Goal: Obtain resource: Obtain resource

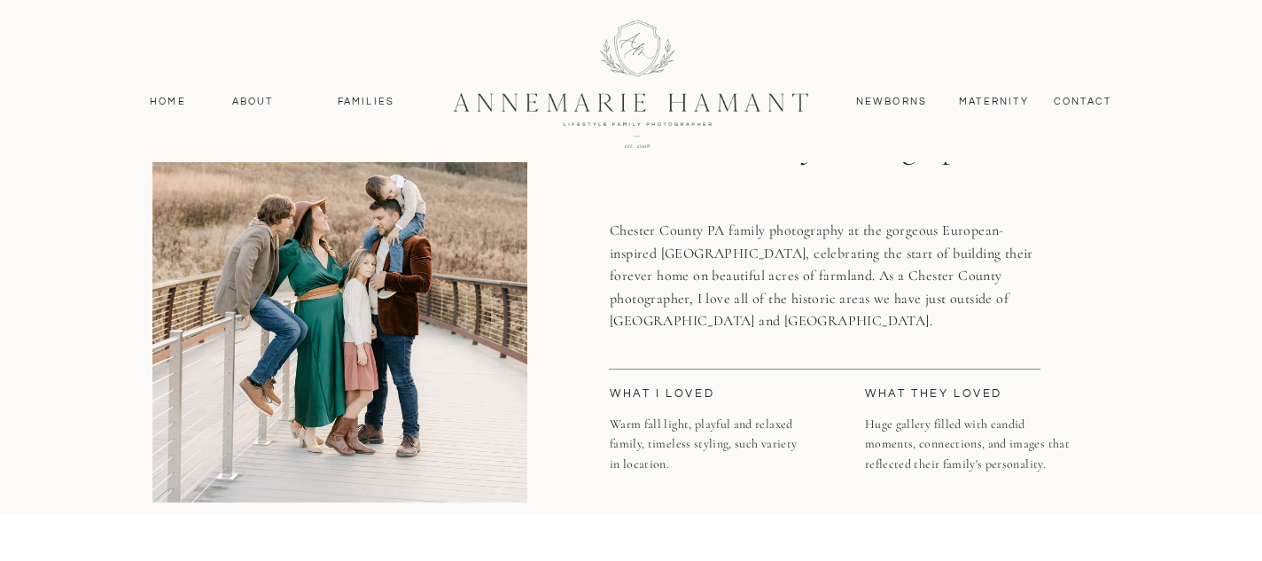
scroll to position [28, 0]
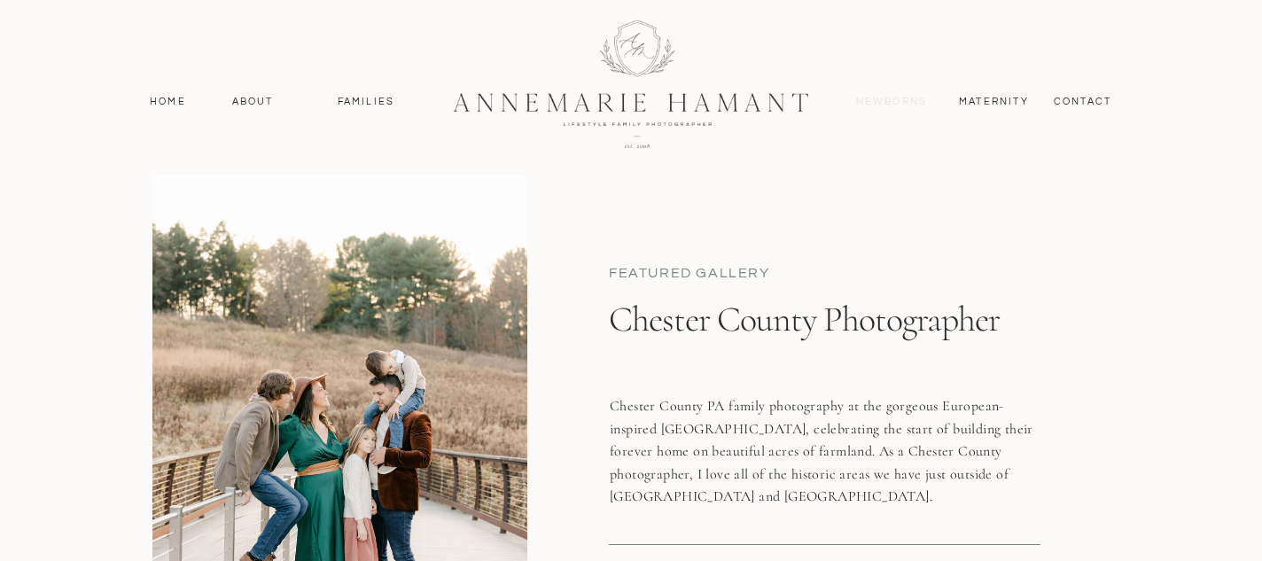
click at [897, 95] on nav "Newborns" at bounding box center [891, 102] width 85 height 16
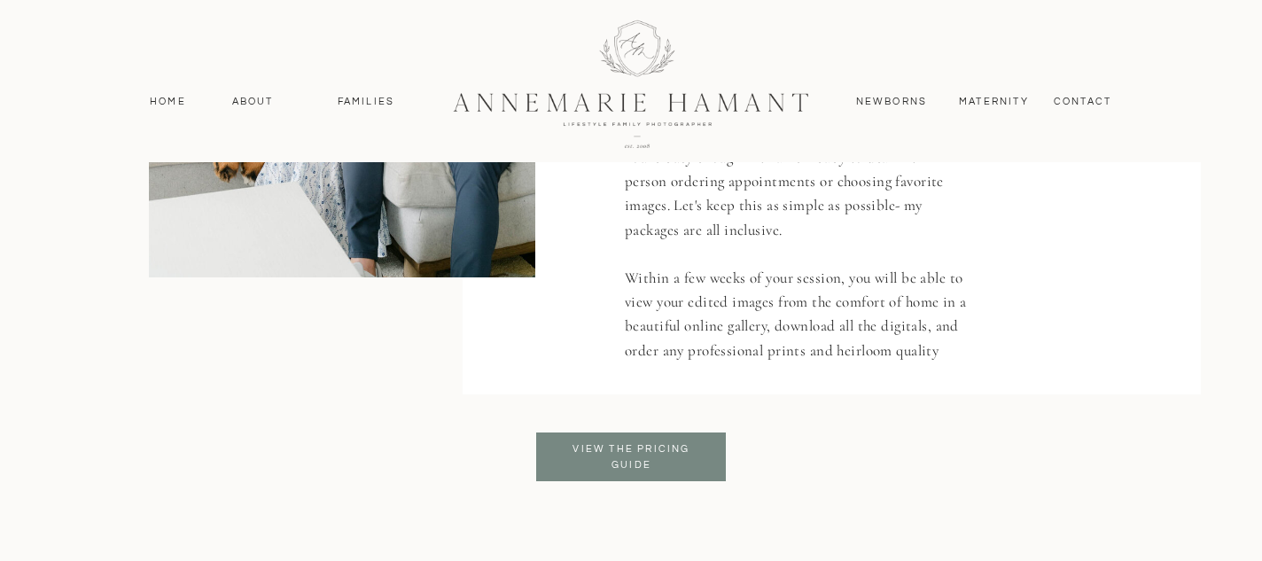
scroll to position [3613, 0]
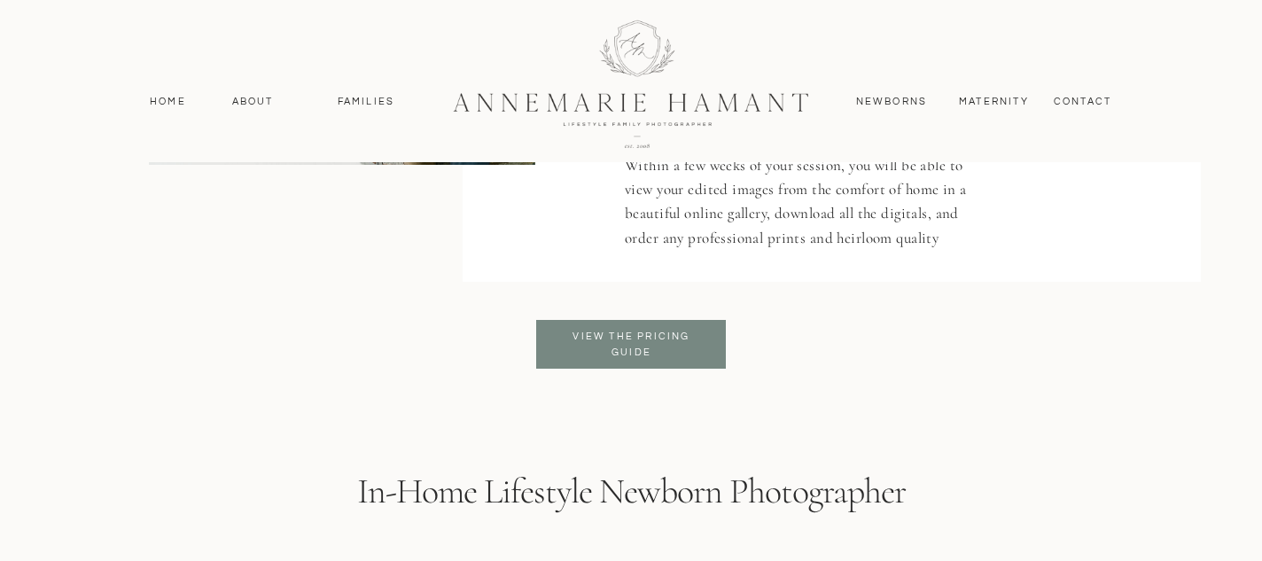
click at [610, 351] on h3 "View the pricing Guide" at bounding box center [631, 345] width 144 height 32
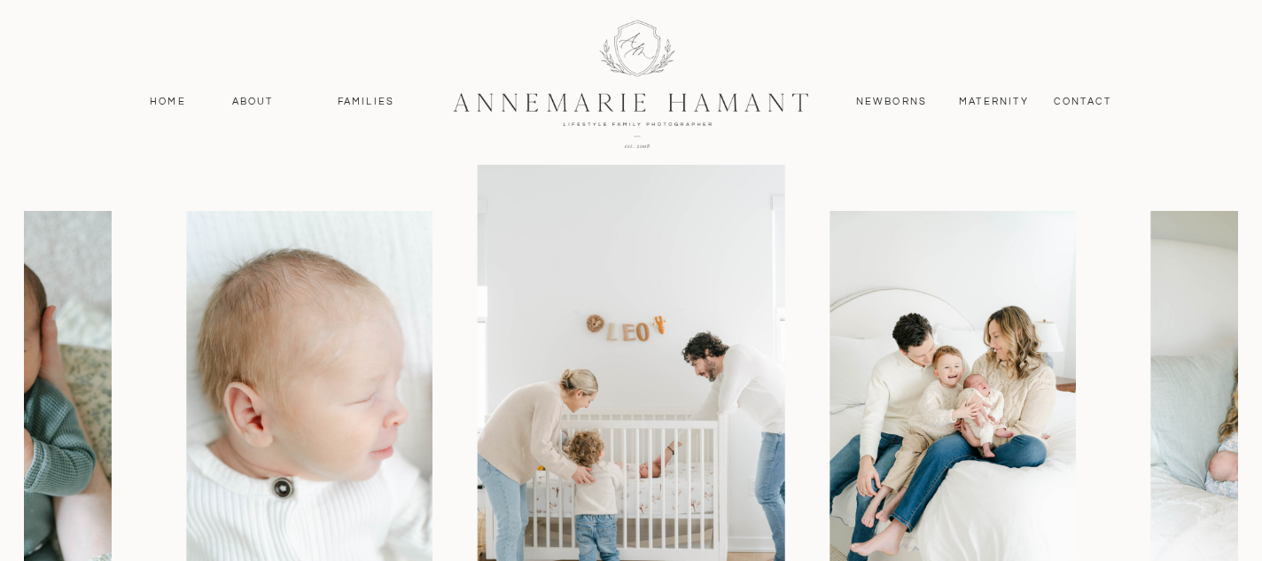
scroll to position [1569, 0]
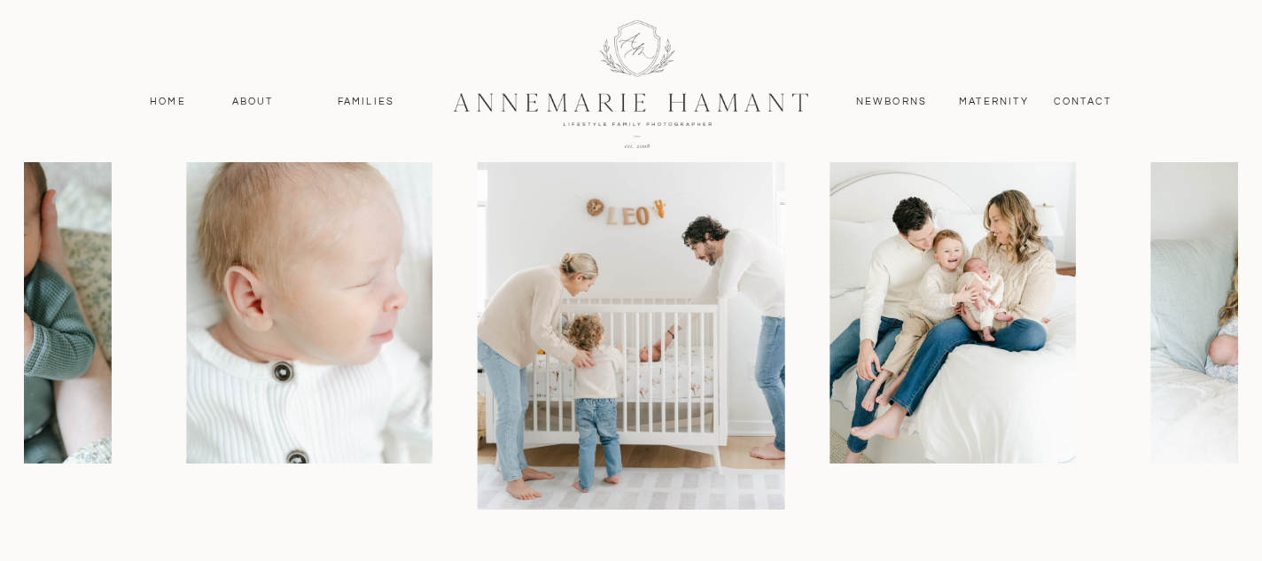
click at [299, 318] on img at bounding box center [309, 279] width 245 height 369
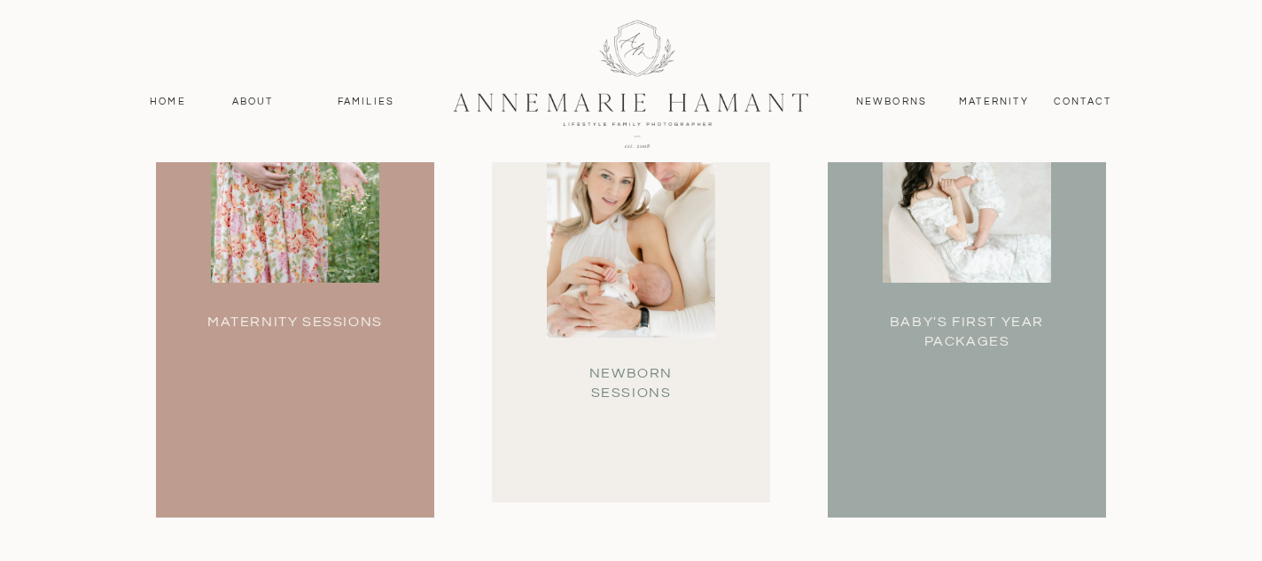
scroll to position [5114, 0]
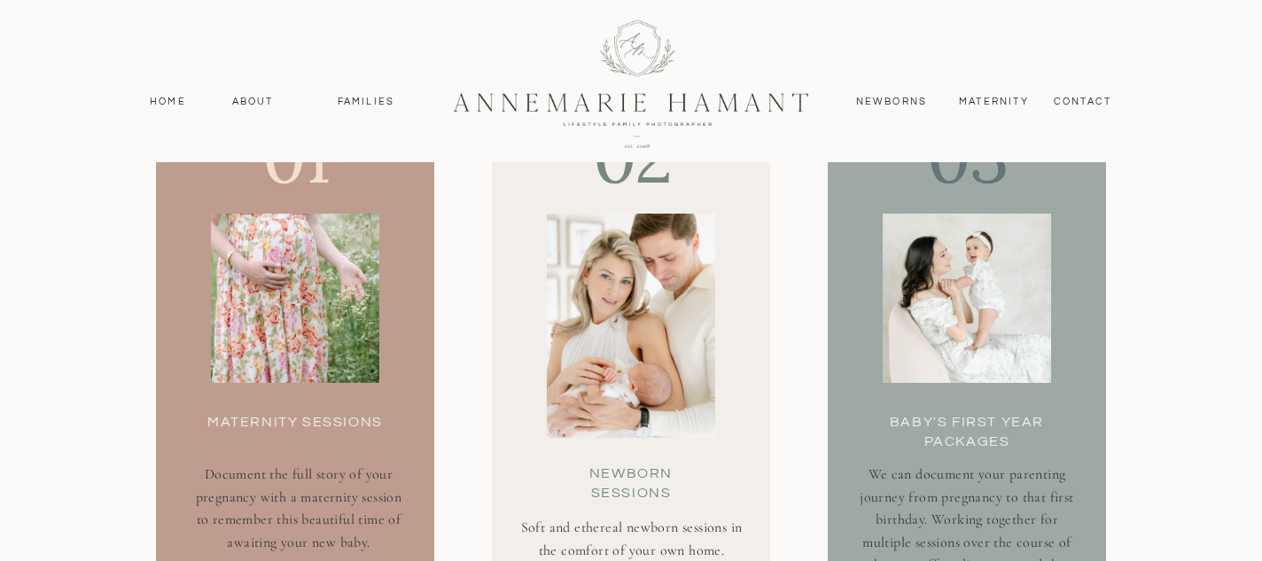
click at [633, 274] on div at bounding box center [631, 326] width 168 height 224
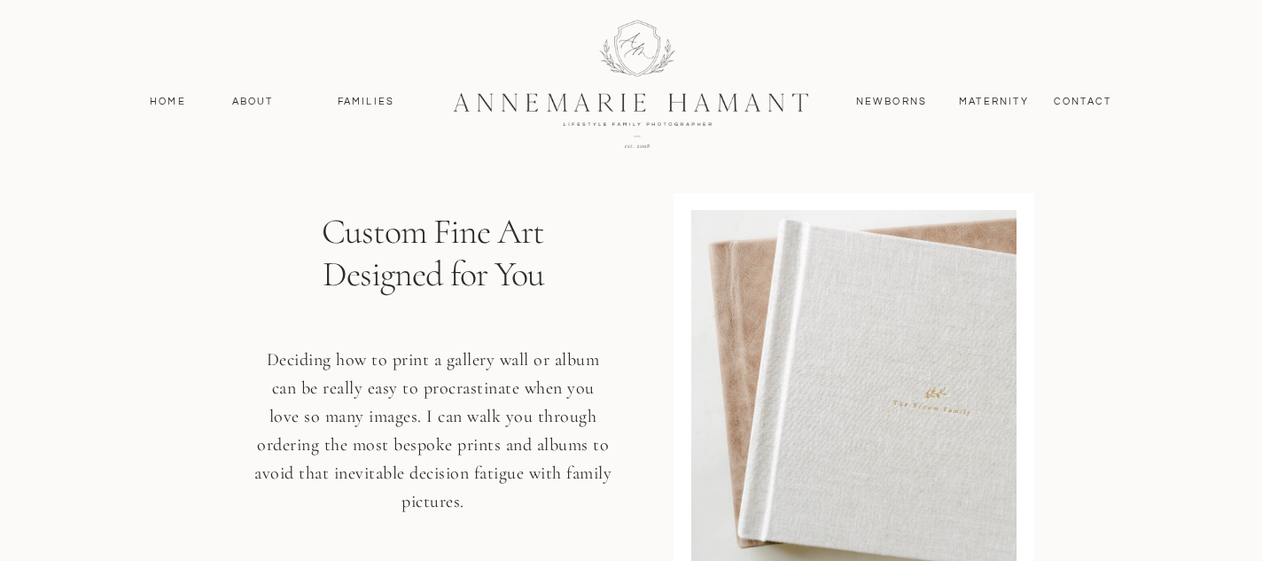
scroll to position [10885, 0]
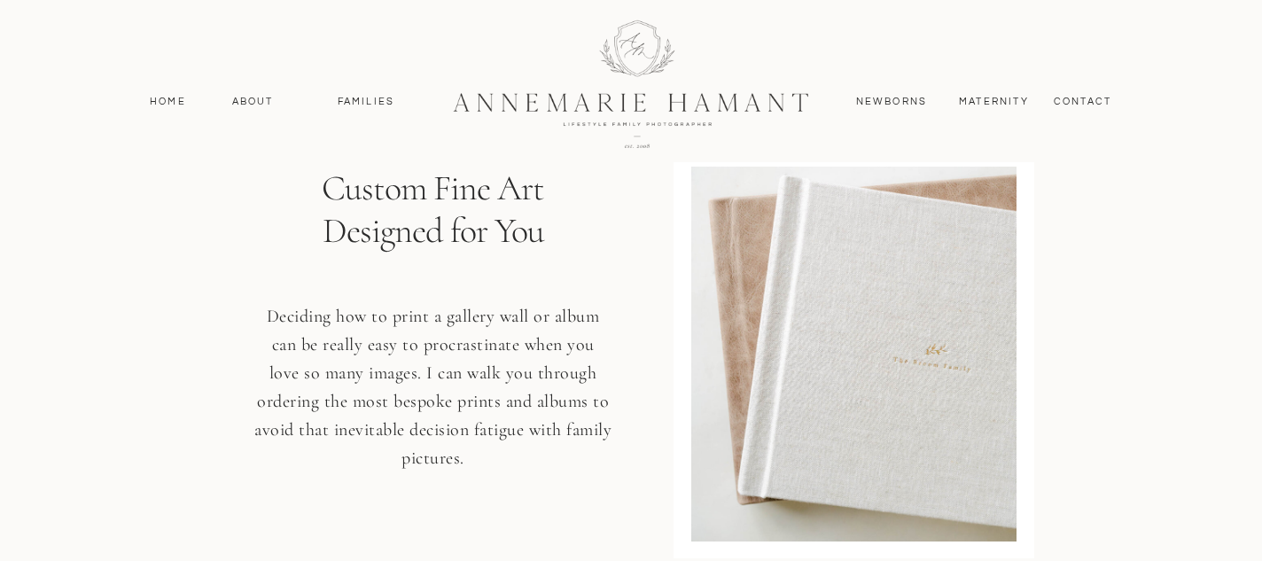
click at [630, 60] on div at bounding box center [630, 83] width 475 height 206
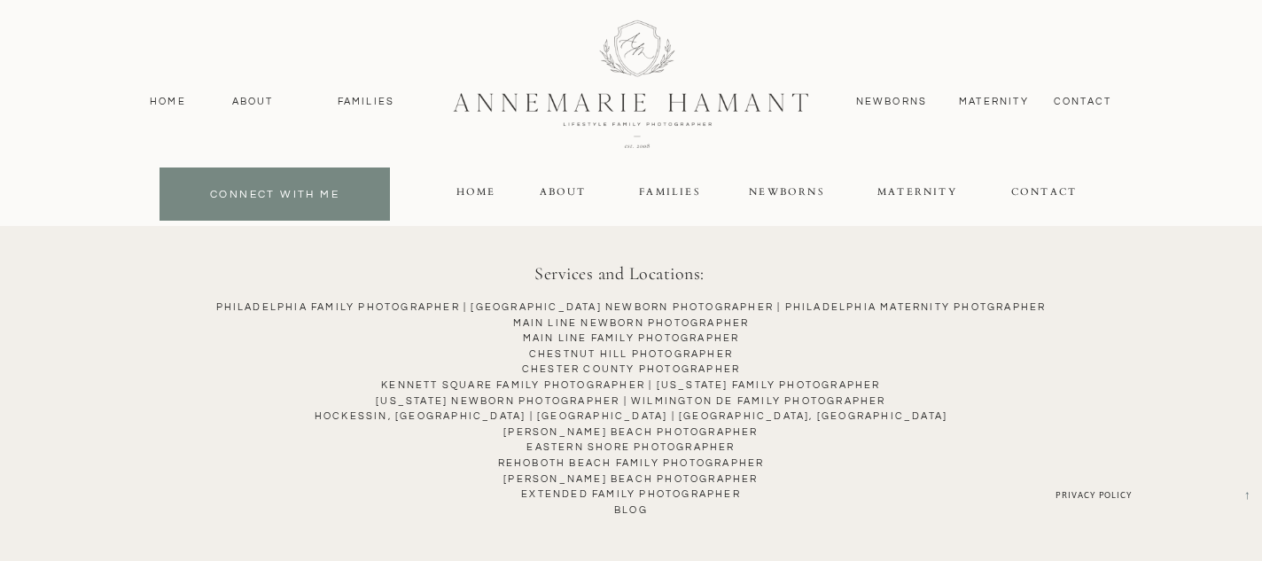
scroll to position [9067, 0]
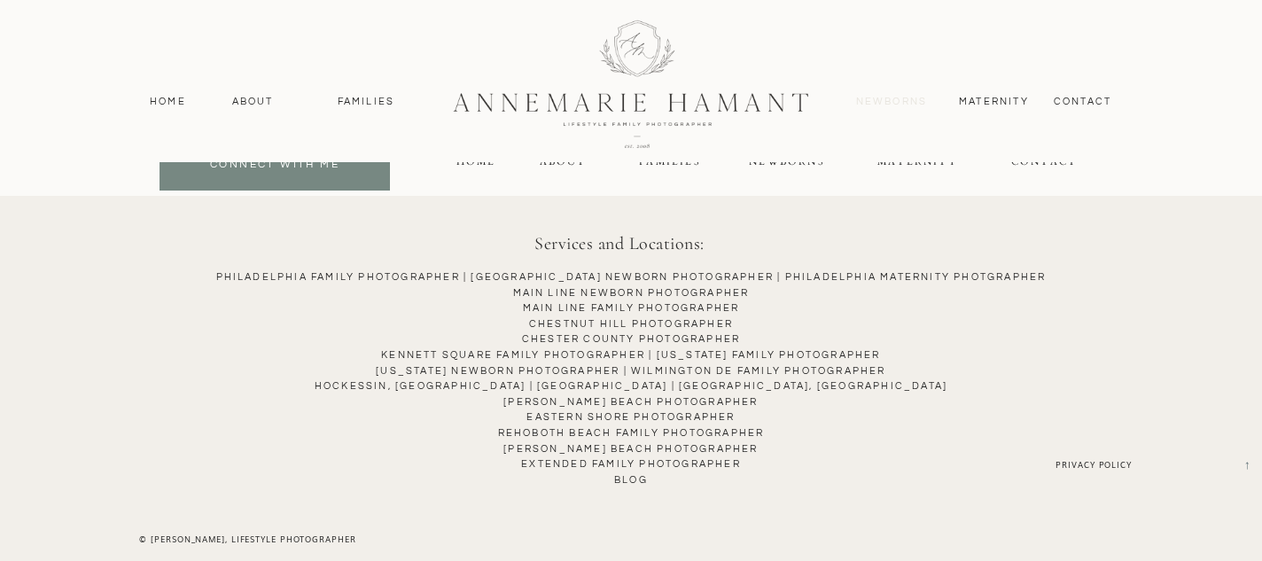
click at [890, 98] on nav "Newborns" at bounding box center [891, 102] width 85 height 16
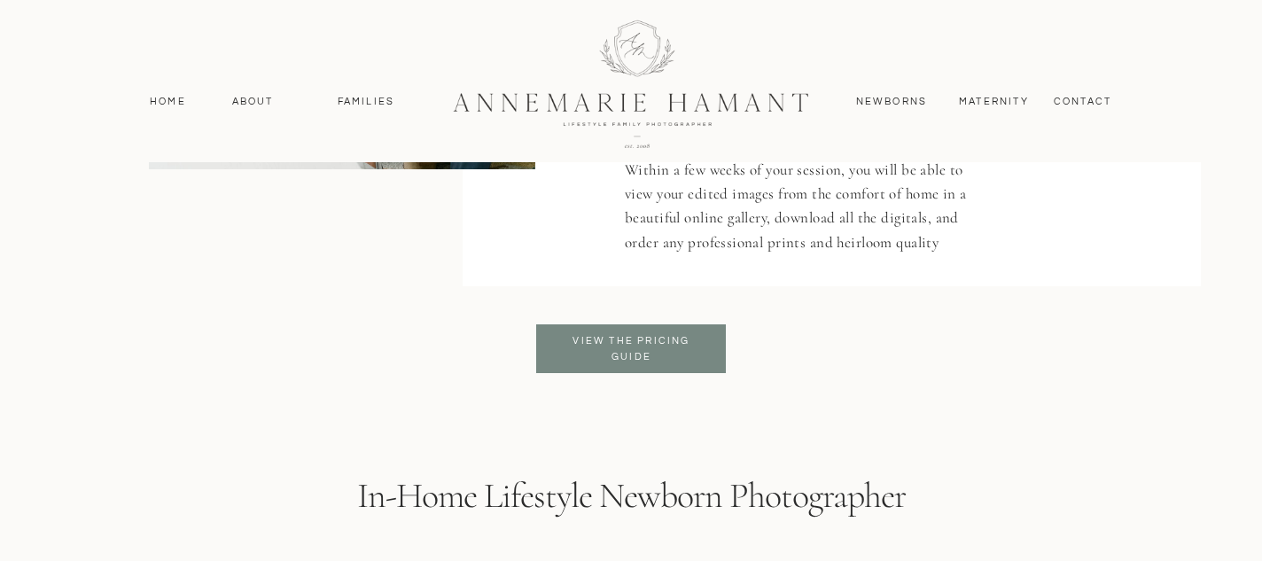
scroll to position [3607, 0]
click at [616, 353] on h3 "View the pricing Guide" at bounding box center [631, 351] width 144 height 32
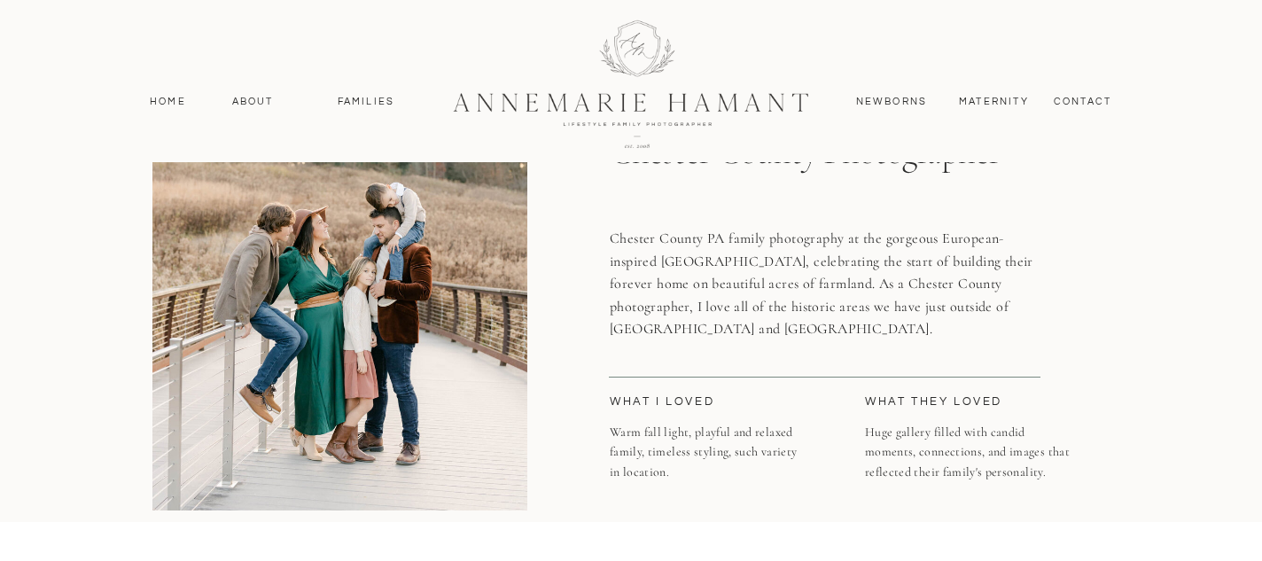
scroll to position [198, 0]
